Goal: Use online tool/utility: Utilize a website feature to perform a specific function

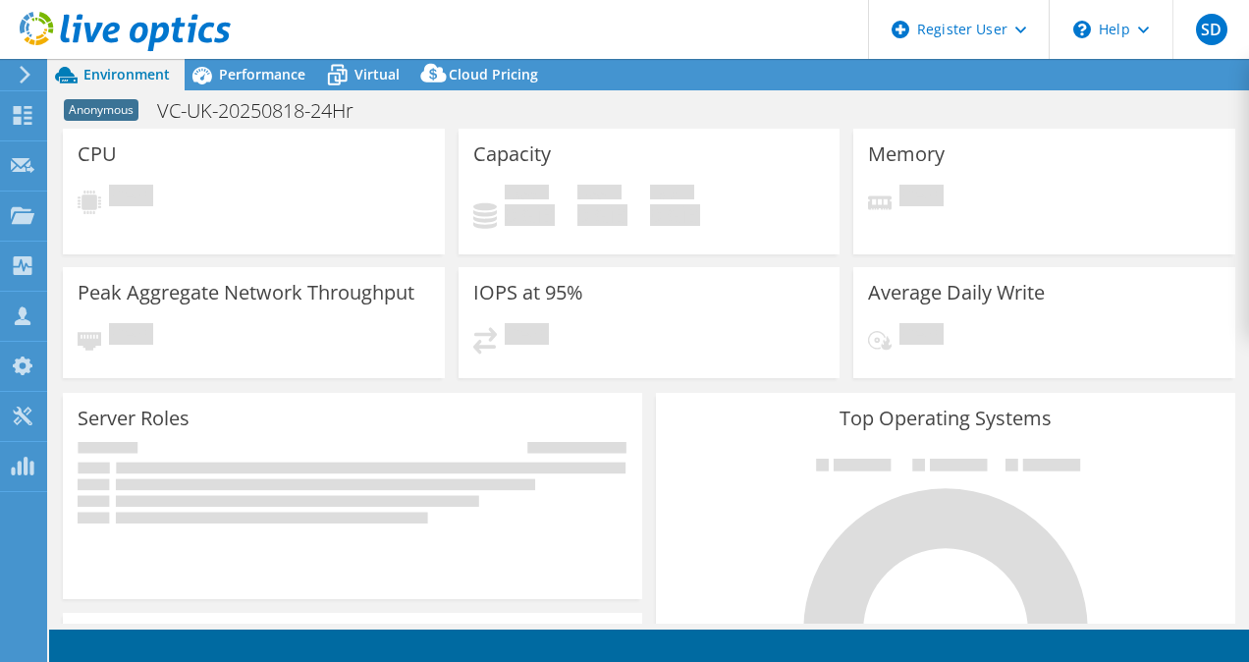
select select "USD"
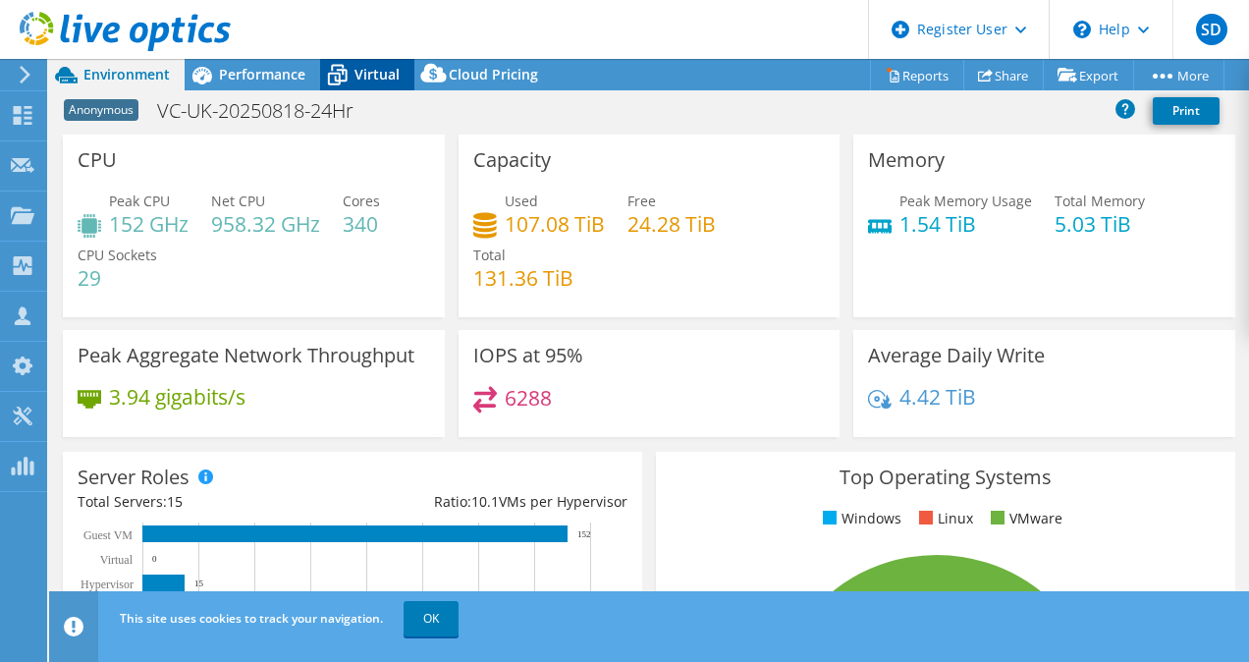
click at [379, 71] on span "Virtual" at bounding box center [376, 74] width 45 height 19
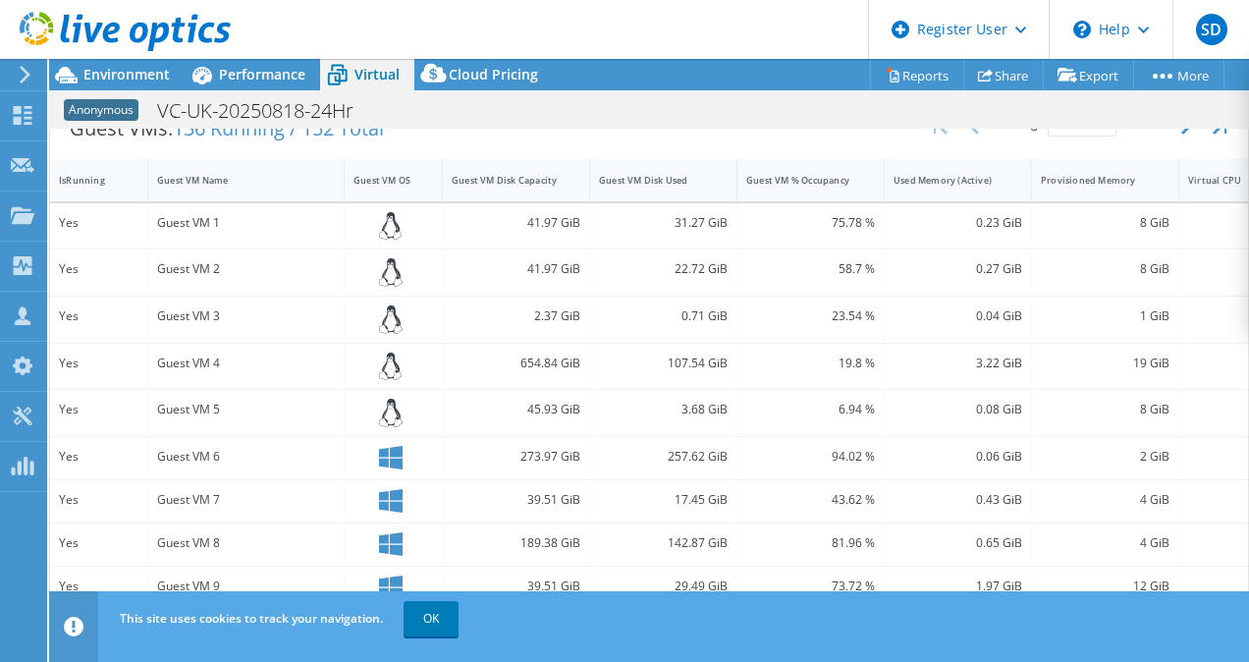
scroll to position [393, 0]
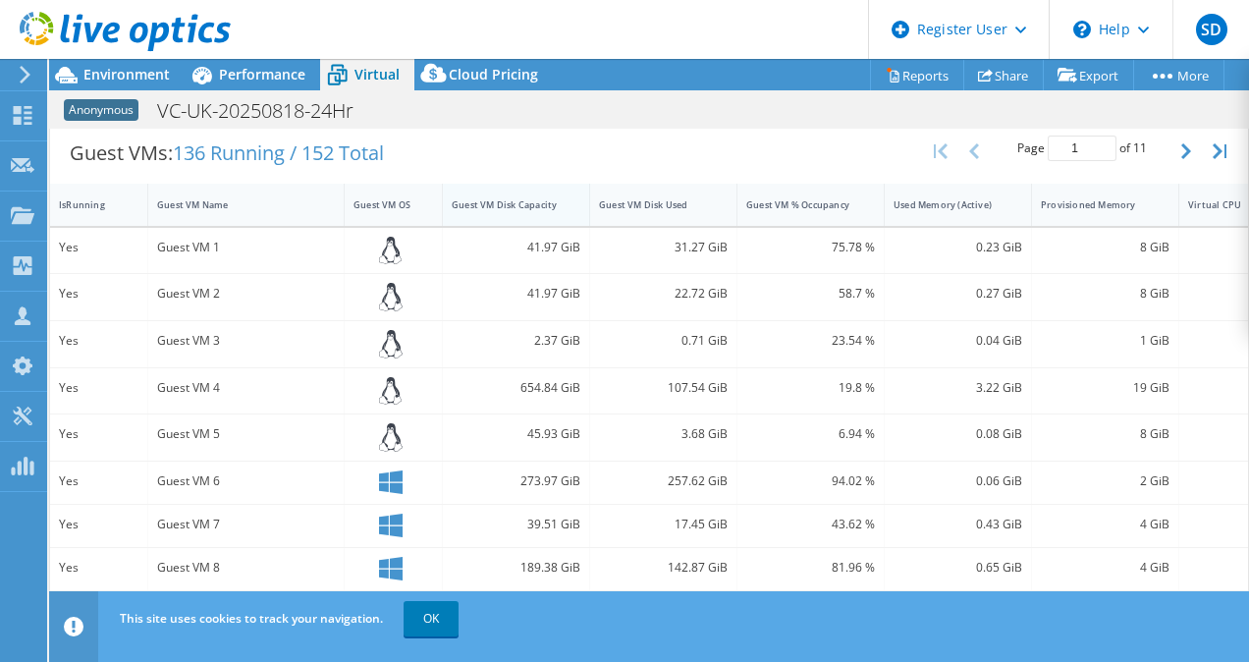
click at [526, 199] on div "Guest VM Disk Capacity" at bounding box center [504, 204] width 105 height 13
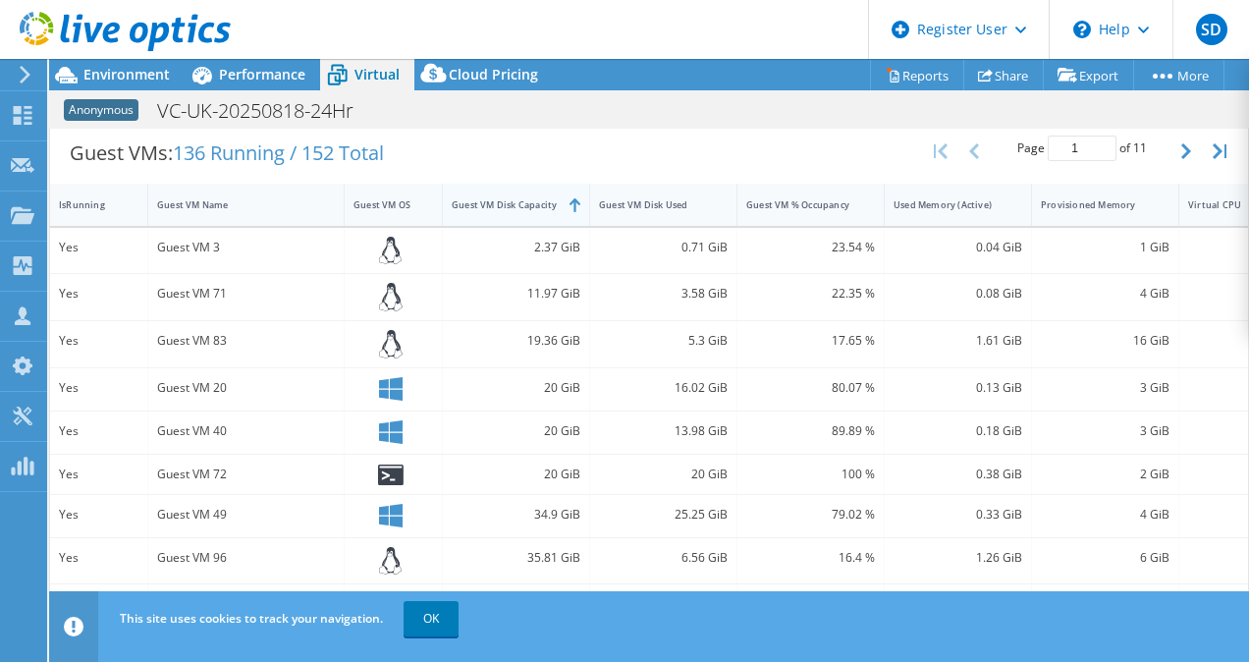
click at [526, 199] on div "Guest VM Disk Capacity" at bounding box center [504, 204] width 105 height 13
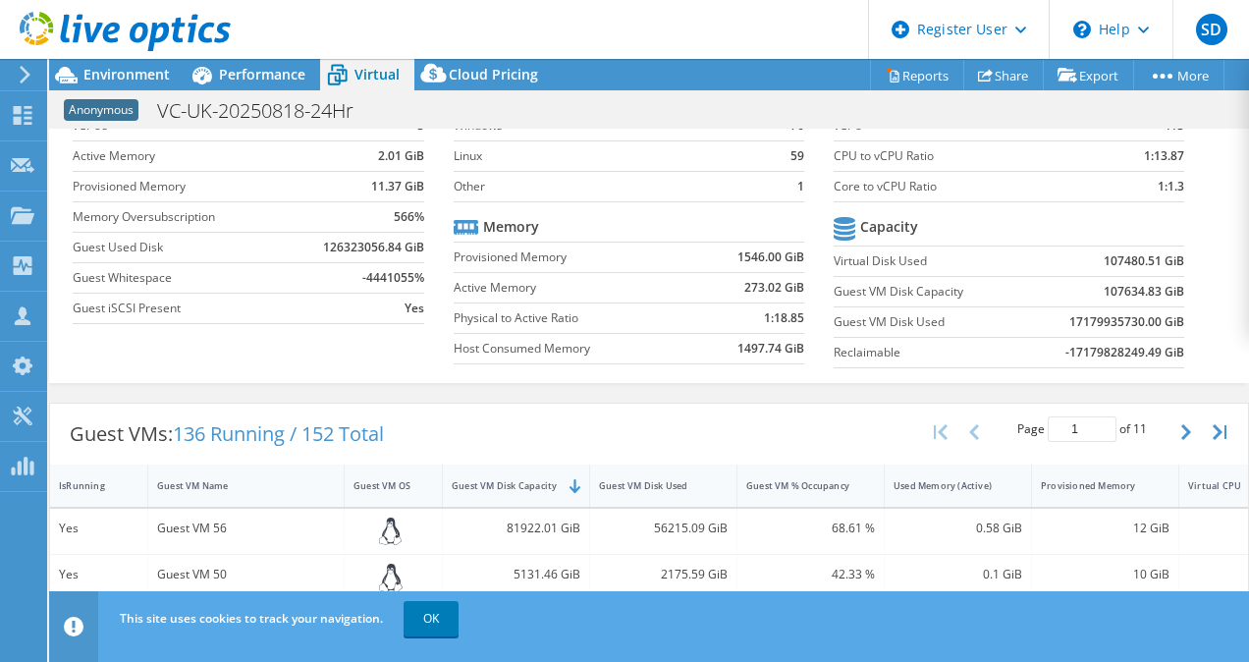
scroll to position [308, 0]
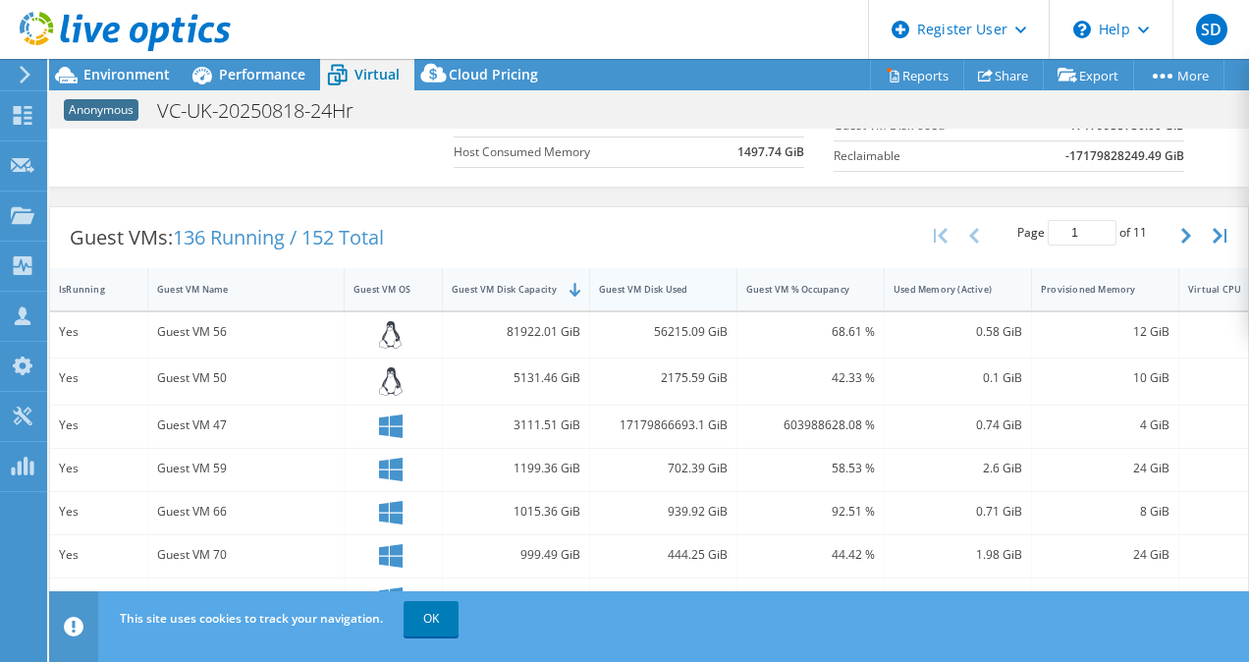
click at [676, 280] on div "Guest VM Disk Used" at bounding box center [651, 289] width 123 height 30
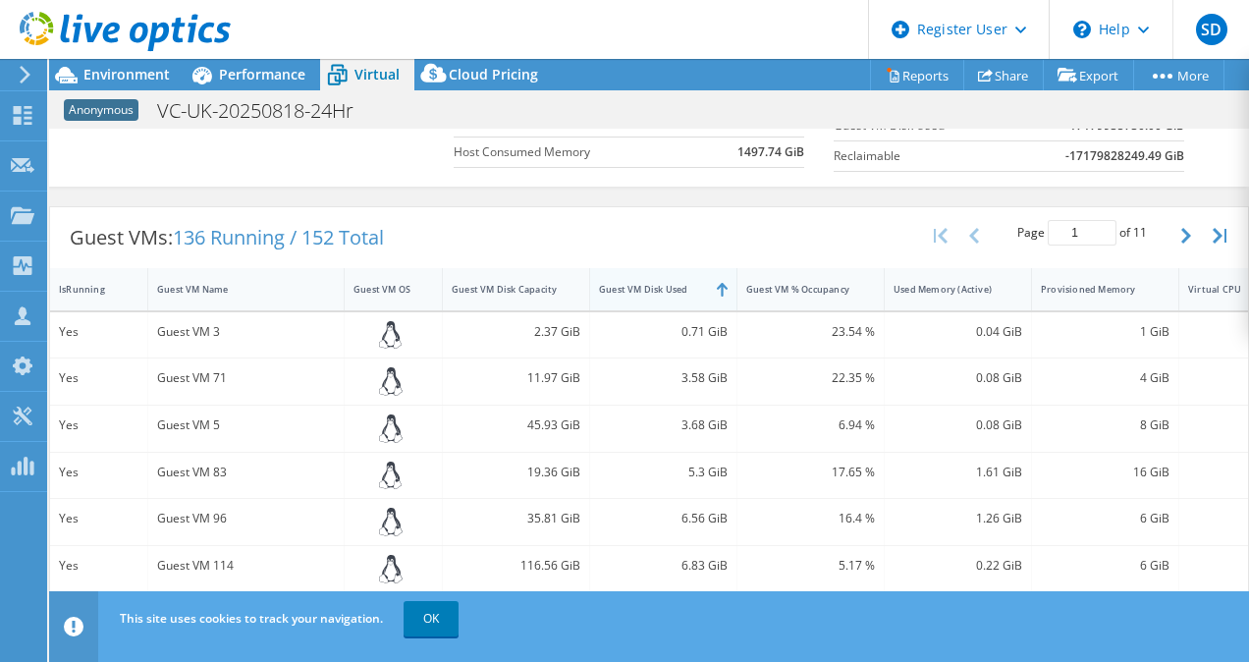
click at [675, 276] on div "Guest VM Disk Used" at bounding box center [651, 289] width 123 height 30
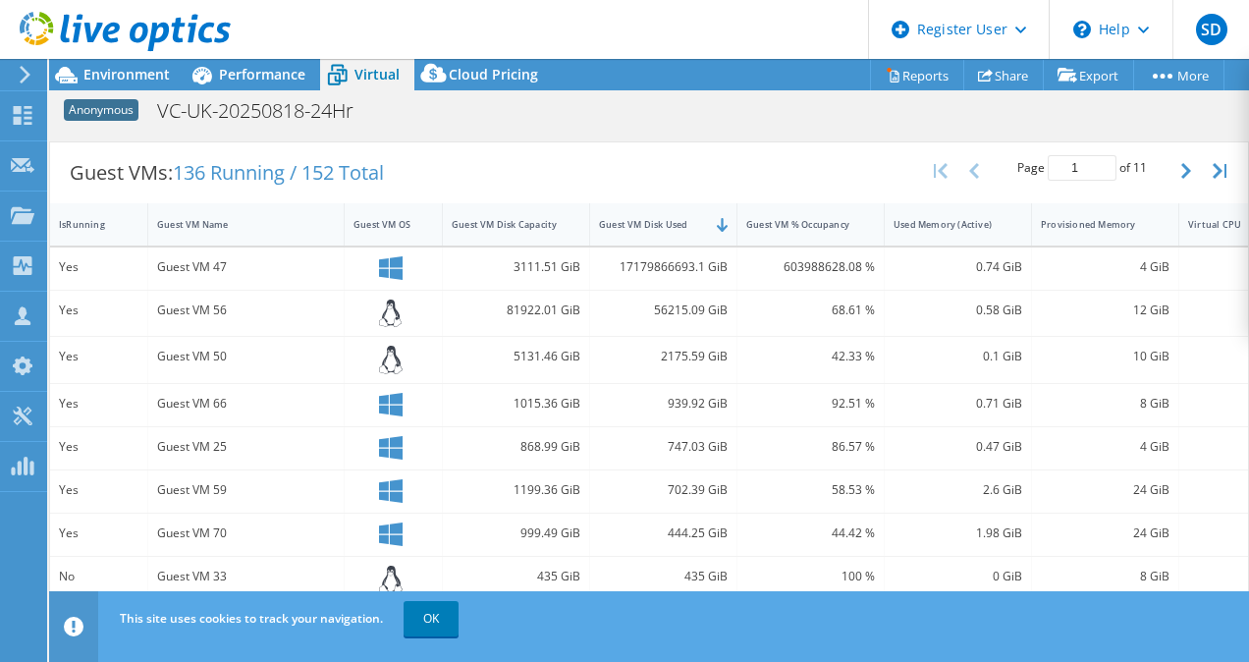
scroll to position [393, 0]
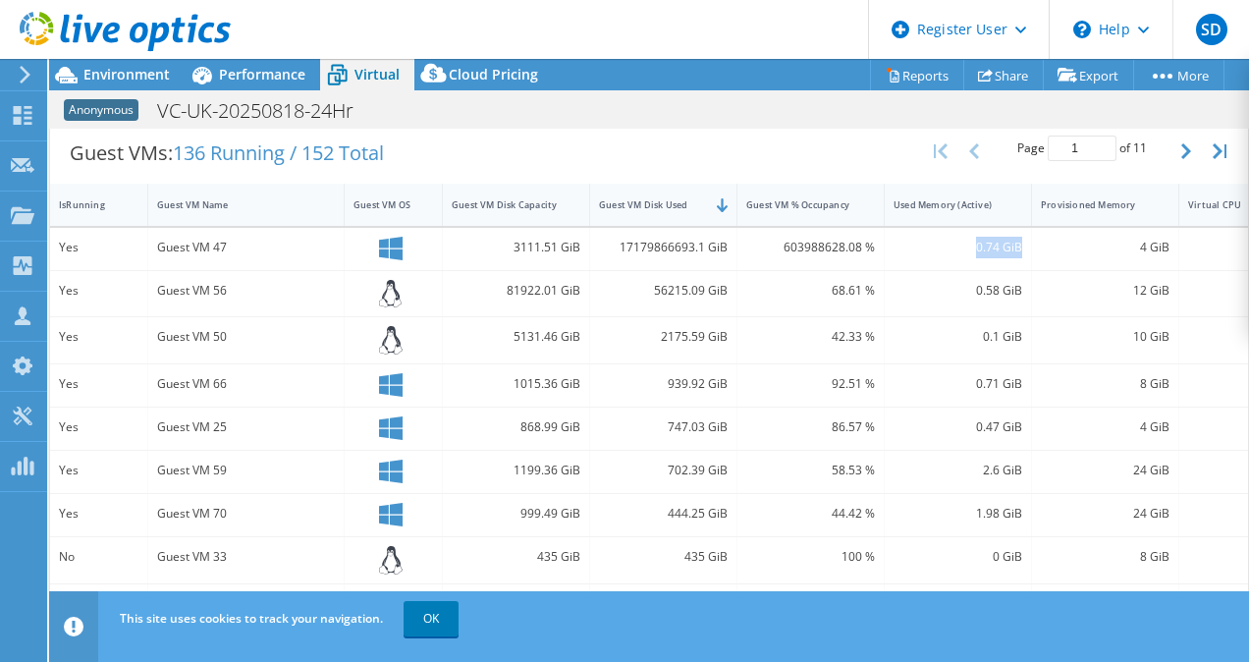
drag, startPoint x: 1031, startPoint y: 233, endPoint x: 909, endPoint y: 240, distance: 122.0
click at [909, 240] on div "0.74 GiB" at bounding box center [958, 249] width 147 height 42
drag, startPoint x: 861, startPoint y: 240, endPoint x: 796, endPoint y: 242, distance: 64.8
click at [796, 242] on div "603988628.08 %" at bounding box center [810, 248] width 129 height 22
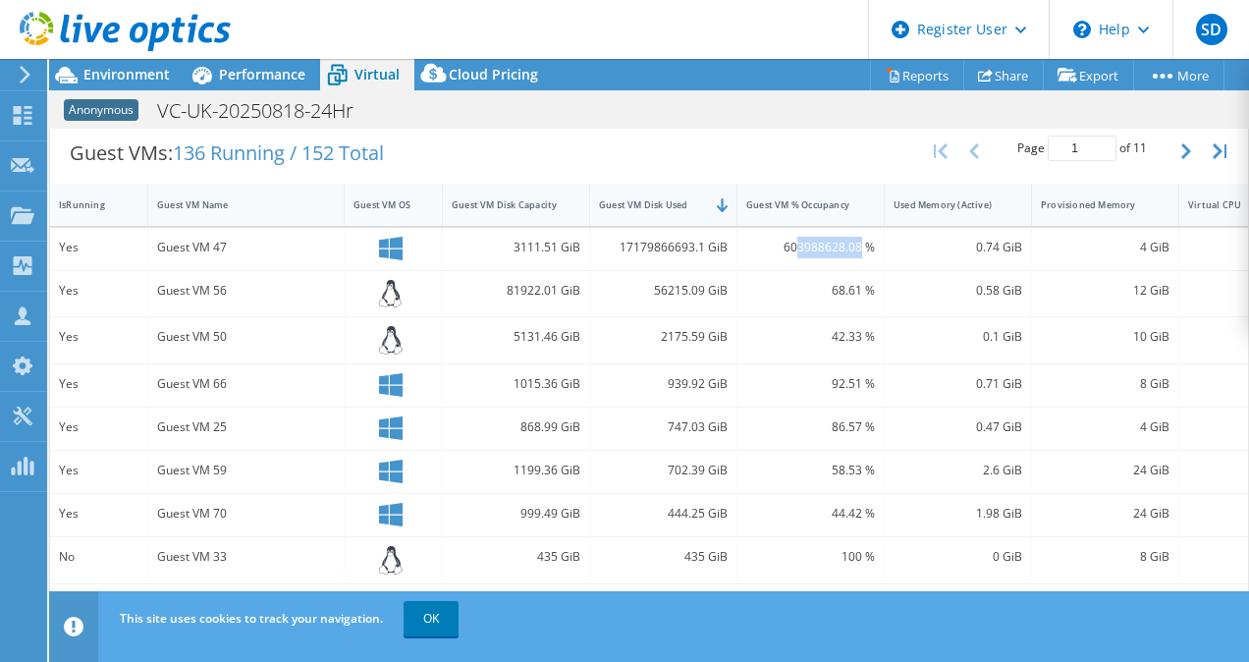
click at [812, 252] on div "603988628.08 %" at bounding box center [810, 248] width 129 height 22
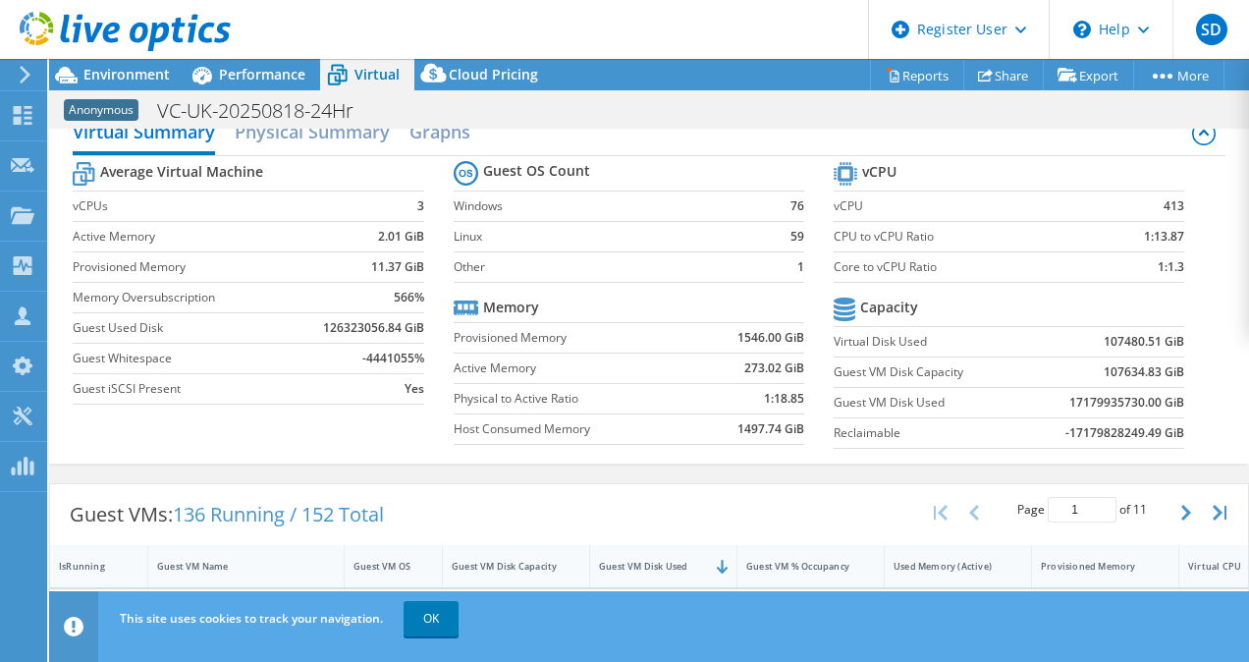
scroll to position [0, 0]
